Goal: Information Seeking & Learning: Learn about a topic

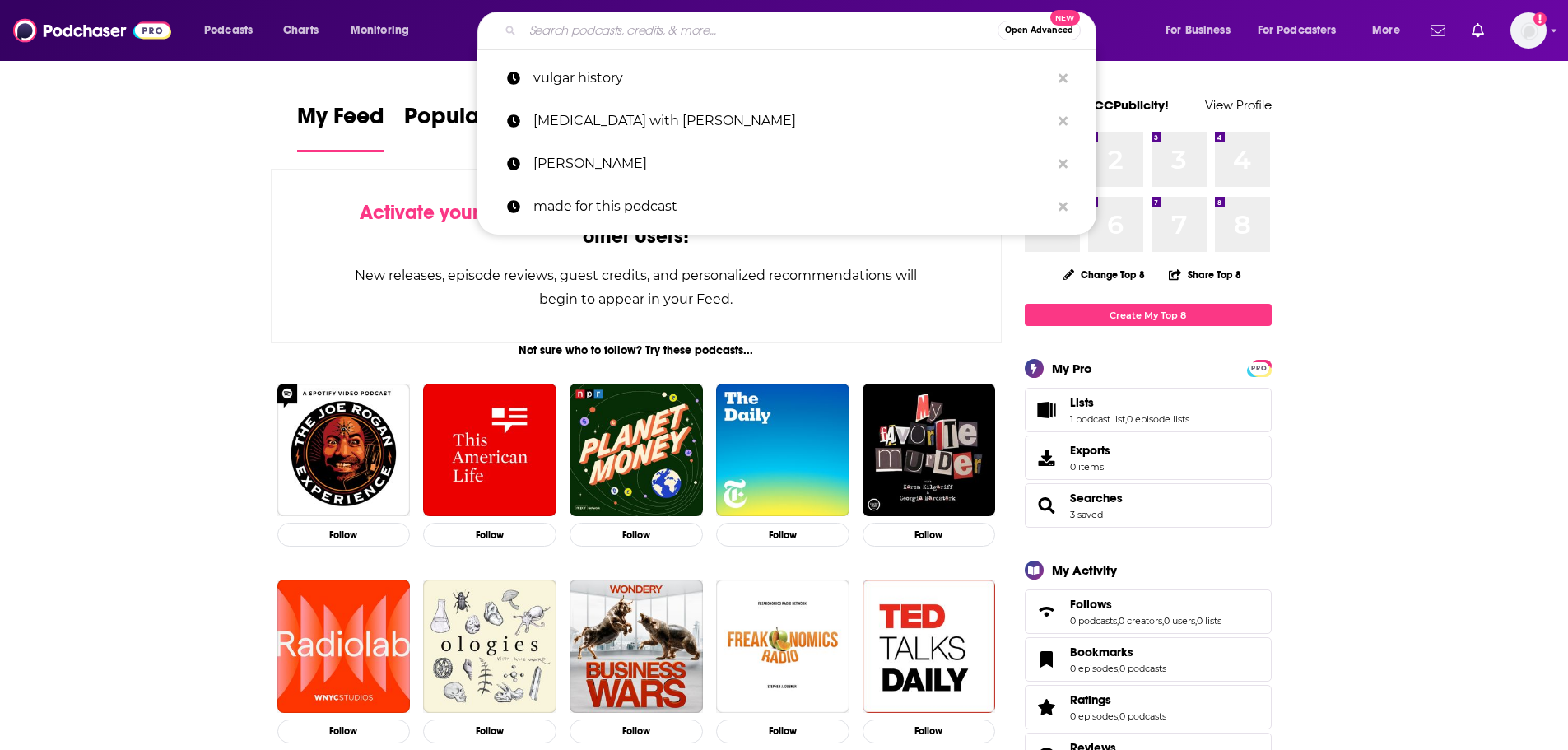
click at [622, 30] on input "Search podcasts, credits, & more..." at bounding box center [759, 30] width 475 height 27
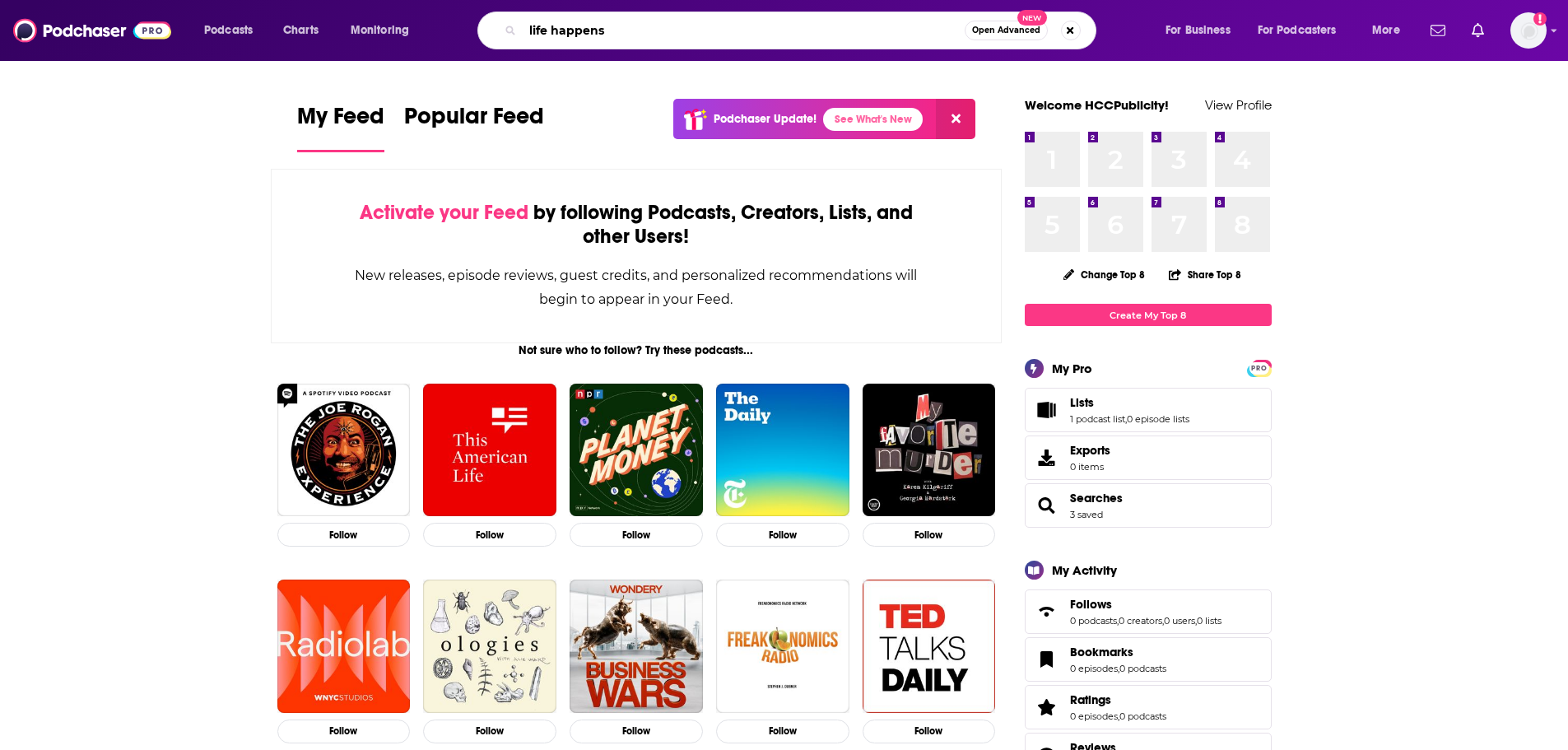
click at [622, 30] on input "life happens" at bounding box center [743, 30] width 442 height 27
type input "life happens"
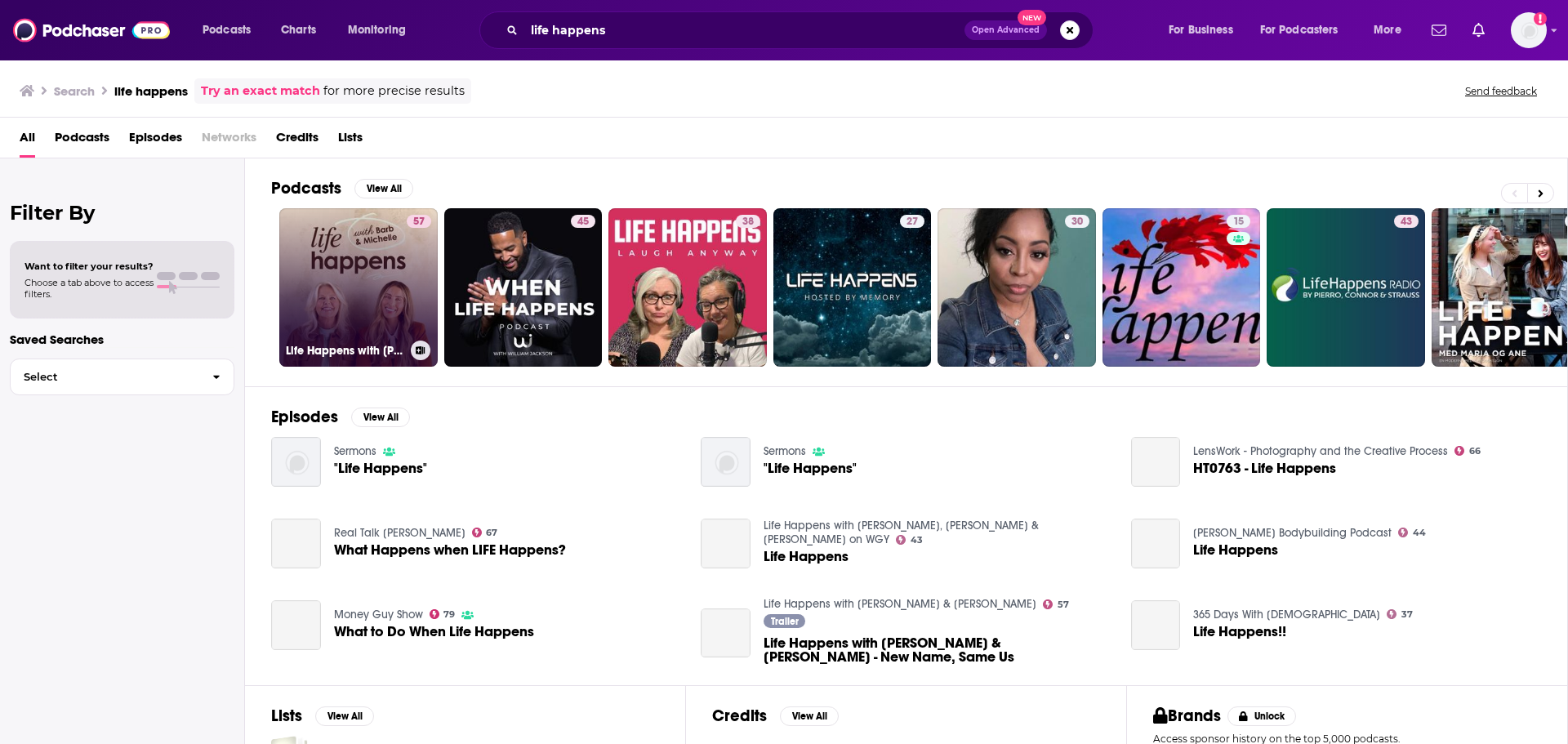
click at [332, 328] on link "57 Life Happens with [PERSON_NAME] & [PERSON_NAME]" at bounding box center [359, 288] width 159 height 159
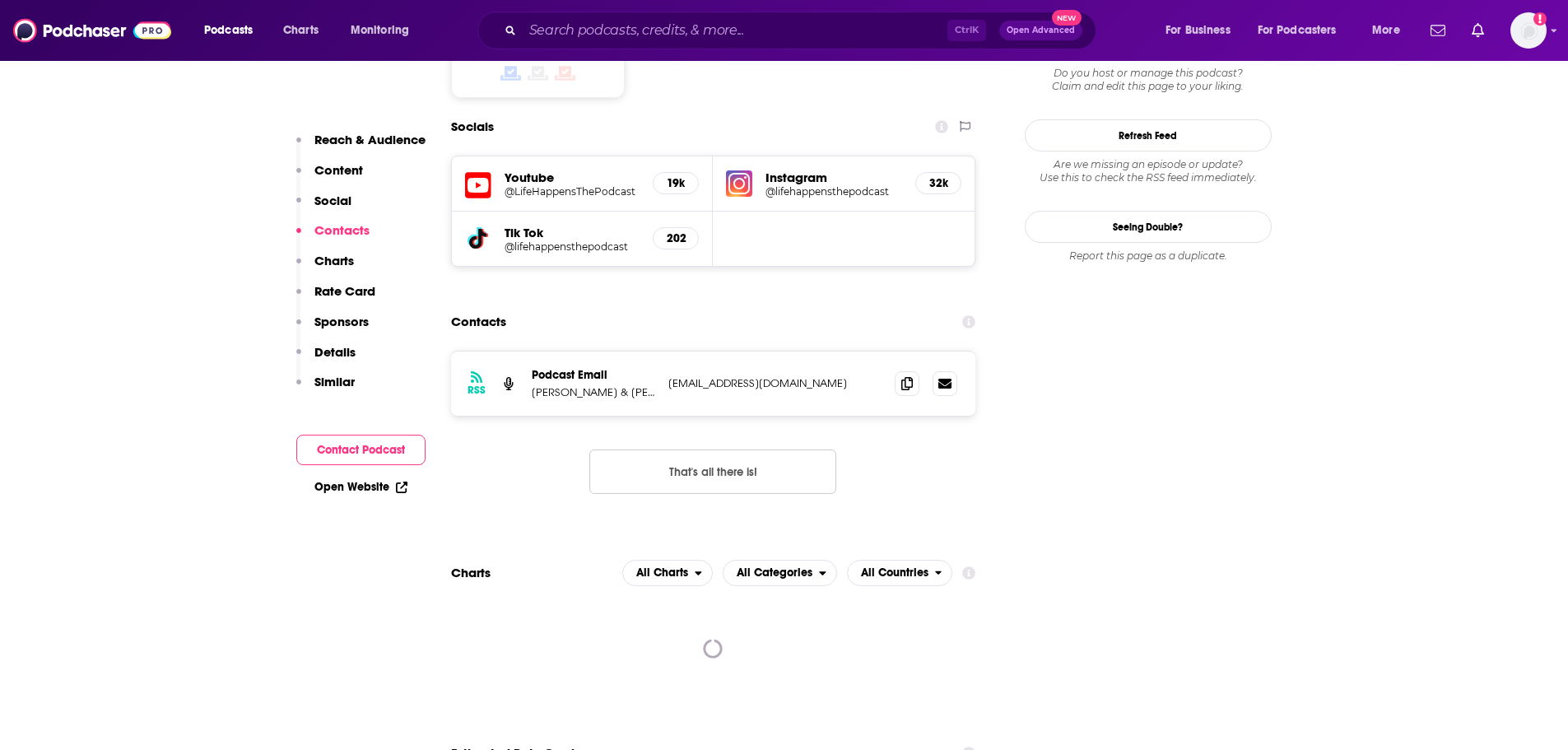
scroll to position [1531, 0]
